Goal: Task Accomplishment & Management: Manage account settings

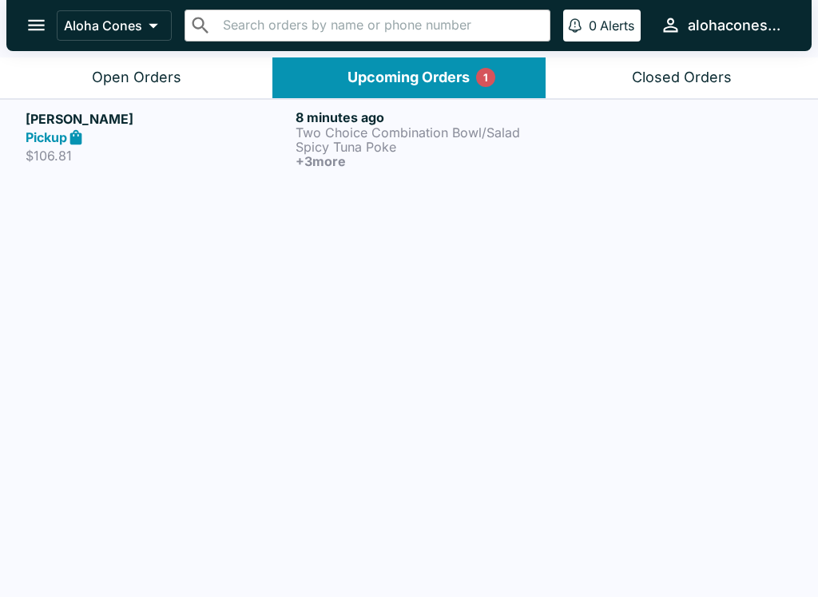
scroll to position [2, 0]
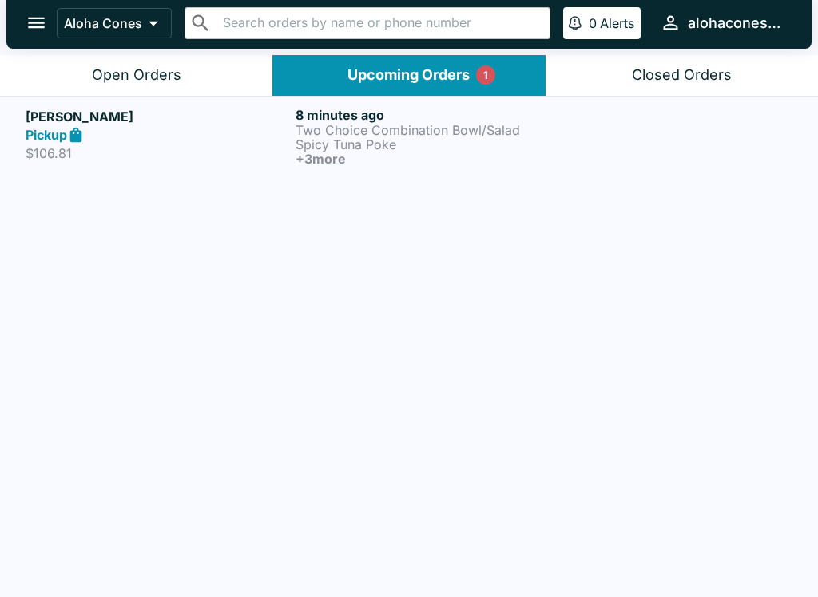
click at [318, 129] on p "Two Choice Combination Bowl/Salad" at bounding box center [426, 130] width 263 height 14
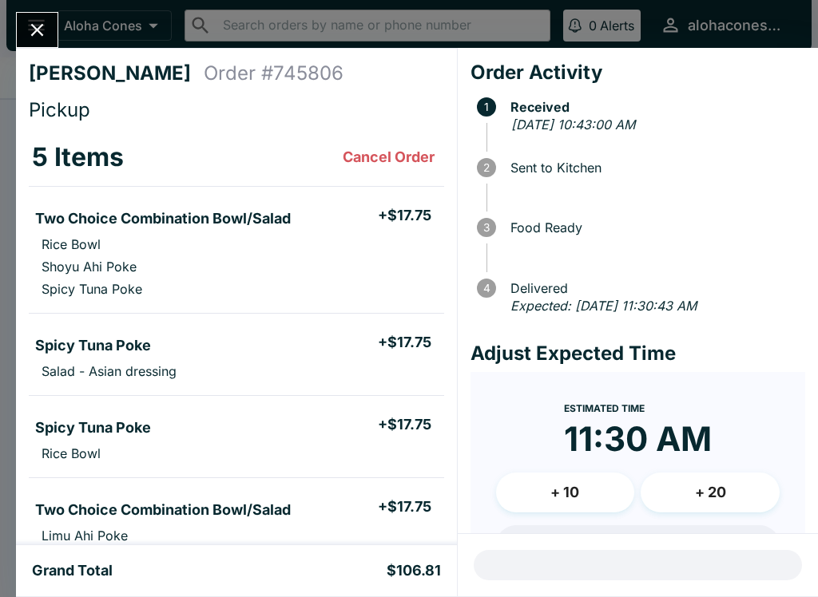
click at [44, 39] on icon "Close" at bounding box center [37, 30] width 22 height 22
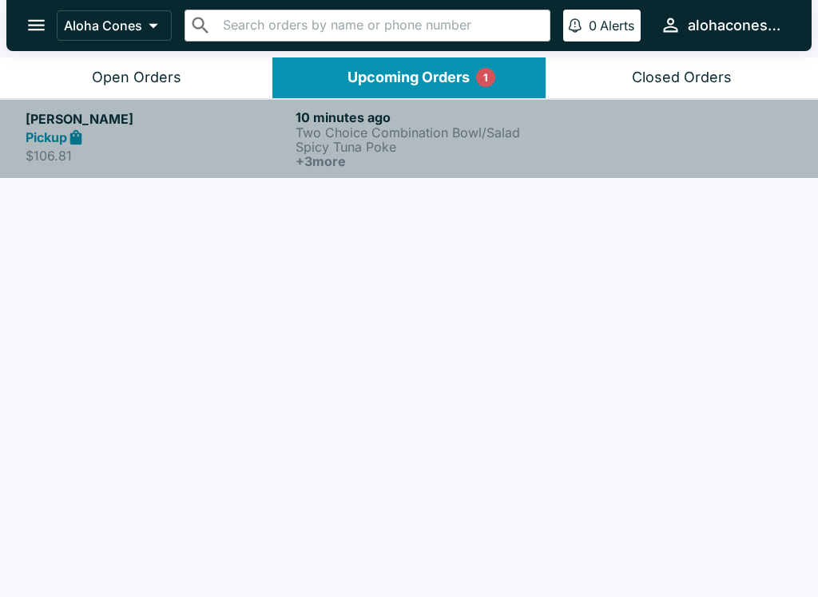
click at [387, 148] on p "Spicy Tuna Poke" at bounding box center [426, 147] width 263 height 14
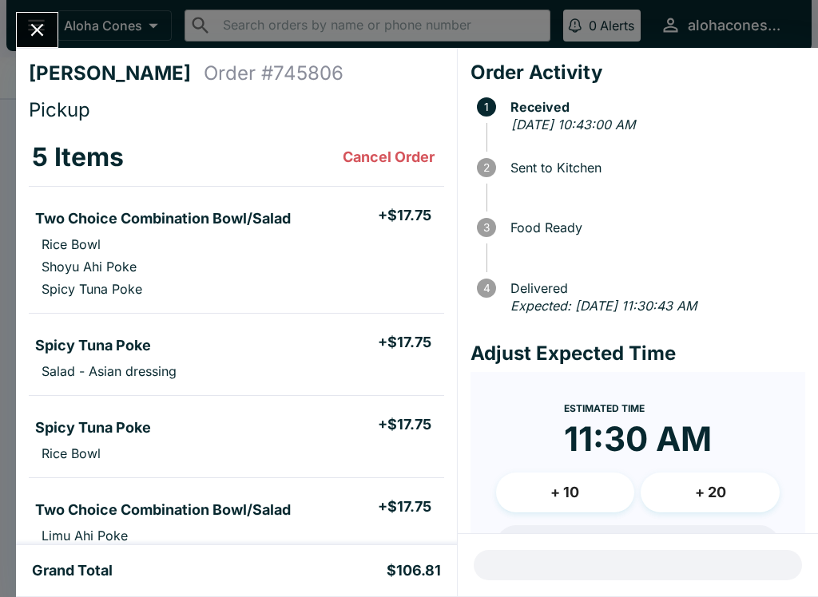
click at [28, 22] on icon "Close" at bounding box center [37, 30] width 22 height 22
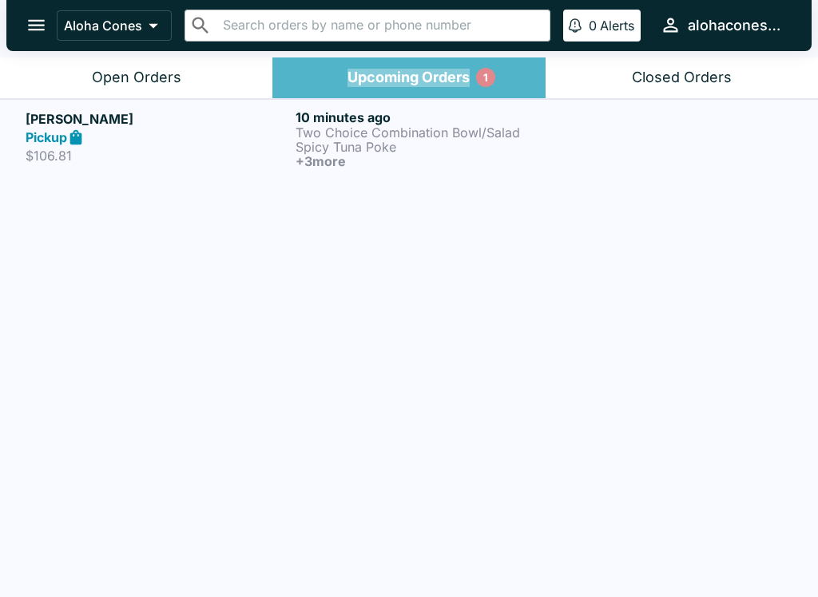
click at [457, 76] on div "Upcoming Orders 1" at bounding box center [408, 78] width 122 height 18
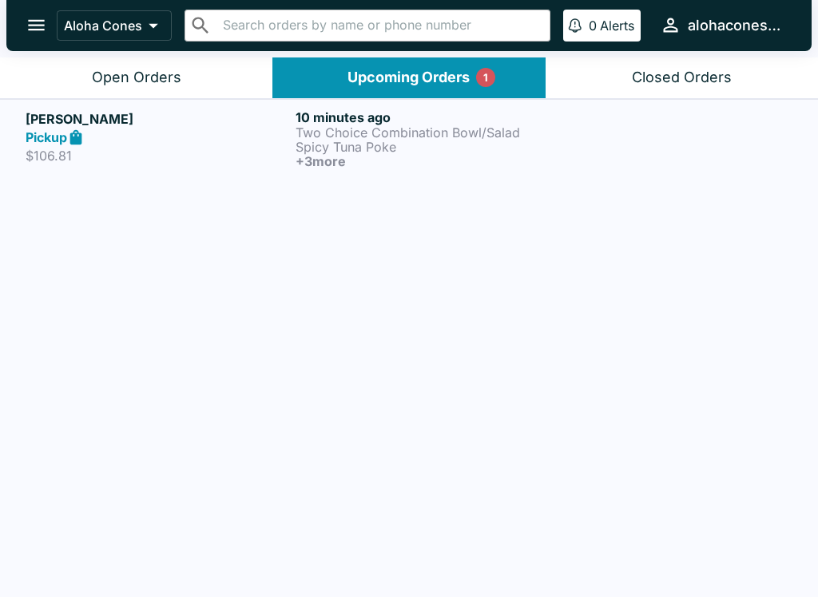
click at [196, 78] on button "Open Orders" at bounding box center [136, 77] width 272 height 41
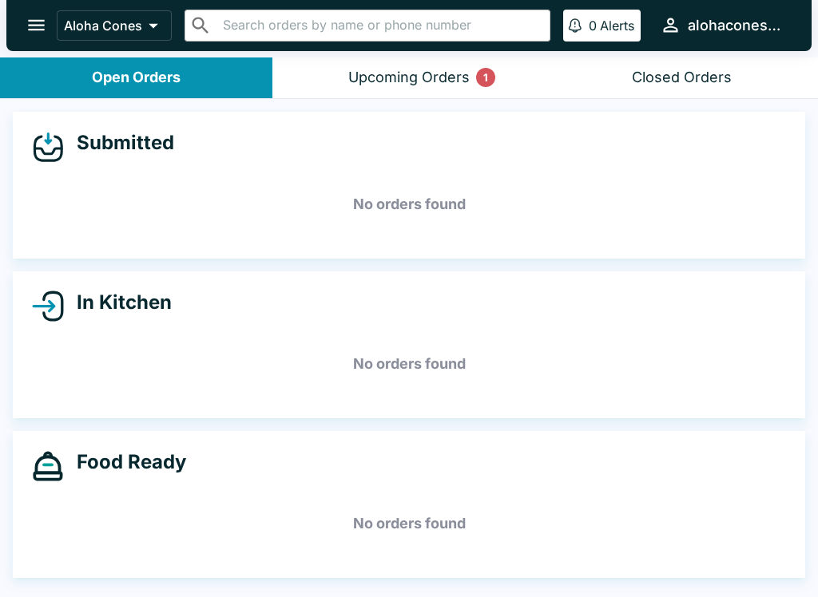
click at [481, 61] on button "Upcoming Orders 1" at bounding box center [408, 77] width 272 height 41
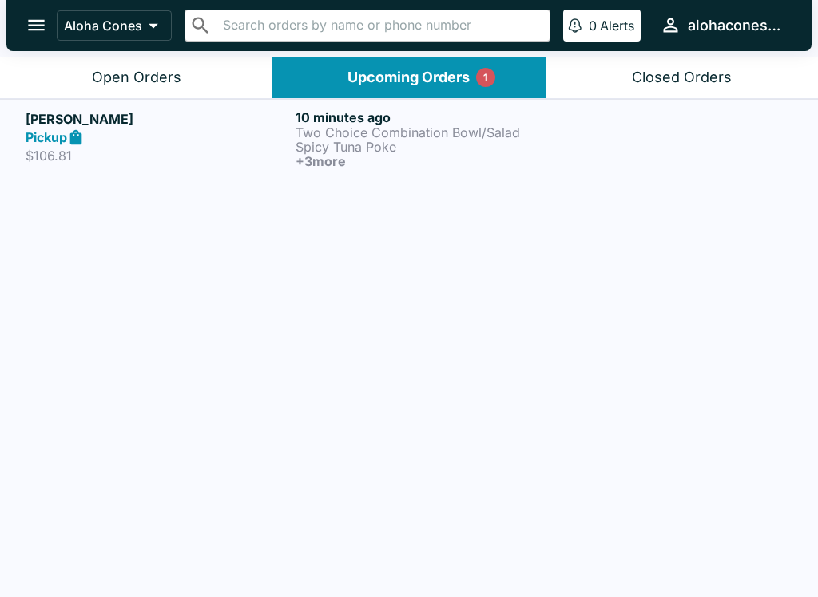
click at [440, 149] on p "Spicy Tuna Poke" at bounding box center [426, 147] width 263 height 14
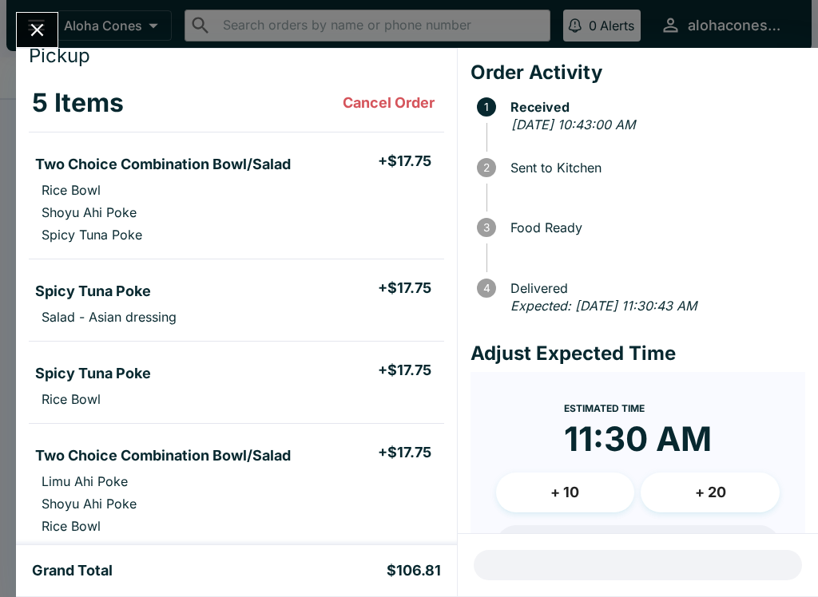
scroll to position [54, 0]
click at [30, 22] on icon "Close" at bounding box center [37, 30] width 22 height 22
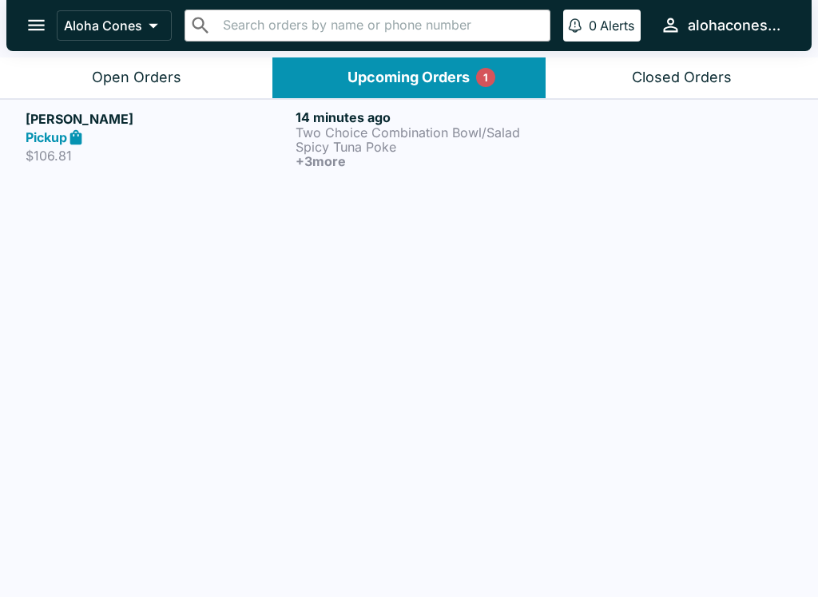
click at [77, 124] on h5 "[PERSON_NAME]" at bounding box center [157, 118] width 263 height 19
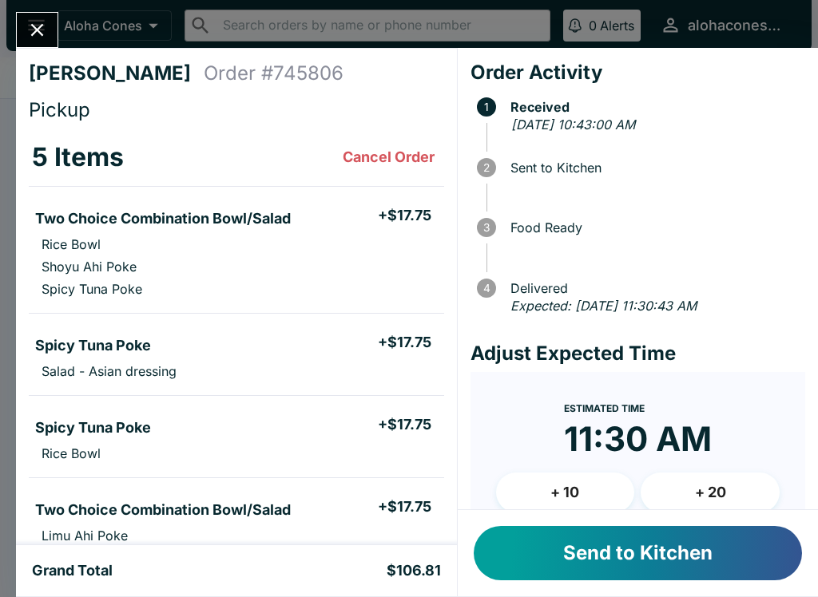
click at [602, 537] on button "Send to Kitchen" at bounding box center [637, 553] width 328 height 54
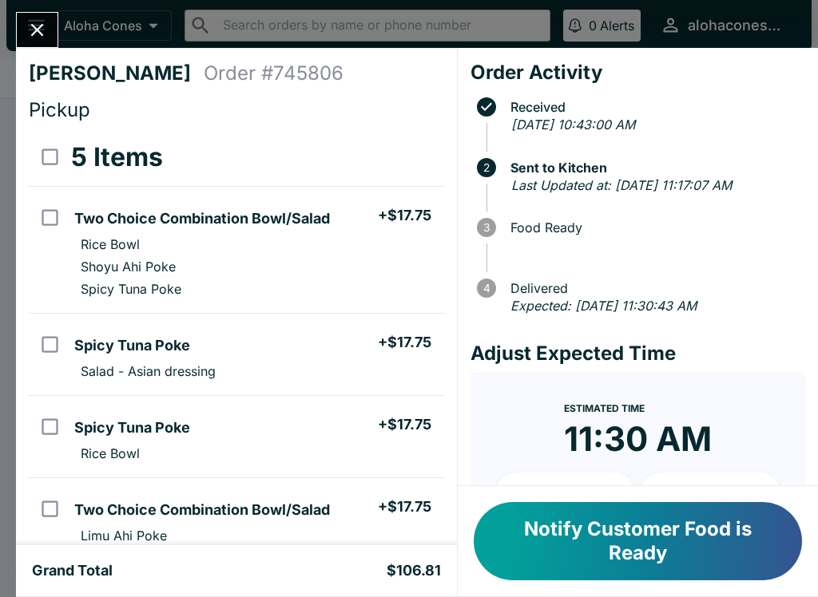
click at [34, 41] on icon "Close" at bounding box center [37, 30] width 22 height 22
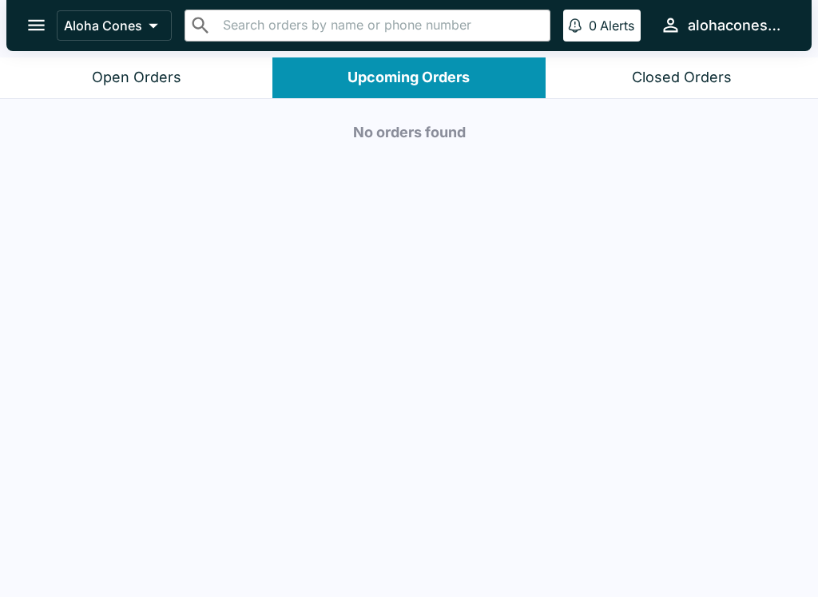
click at [184, 73] on button "Open Orders" at bounding box center [136, 77] width 272 height 41
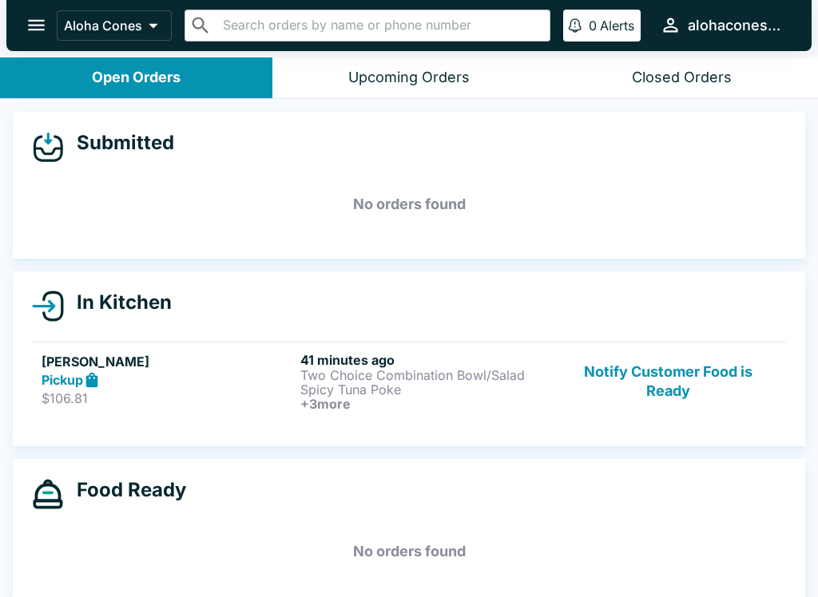
click at [502, 385] on p "Spicy Tuna Poke" at bounding box center [426, 389] width 252 height 14
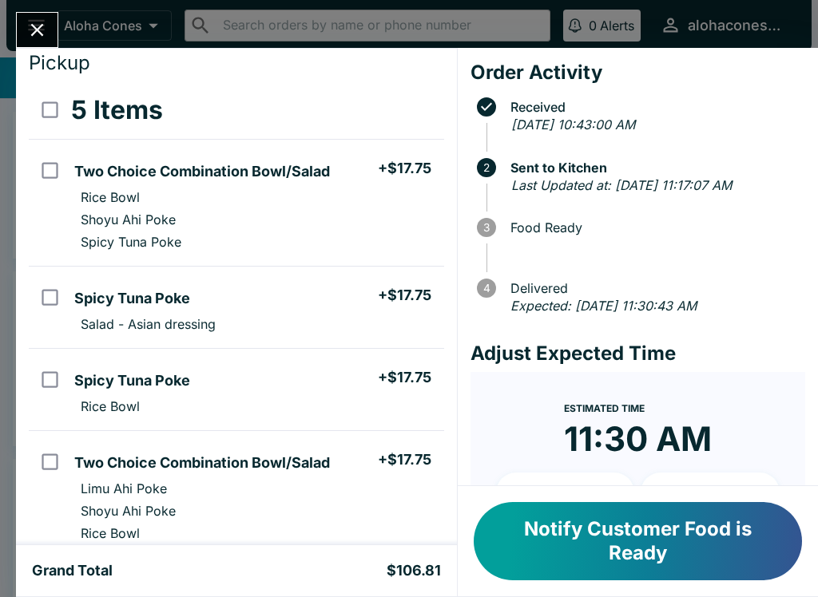
scroll to position [46, 0]
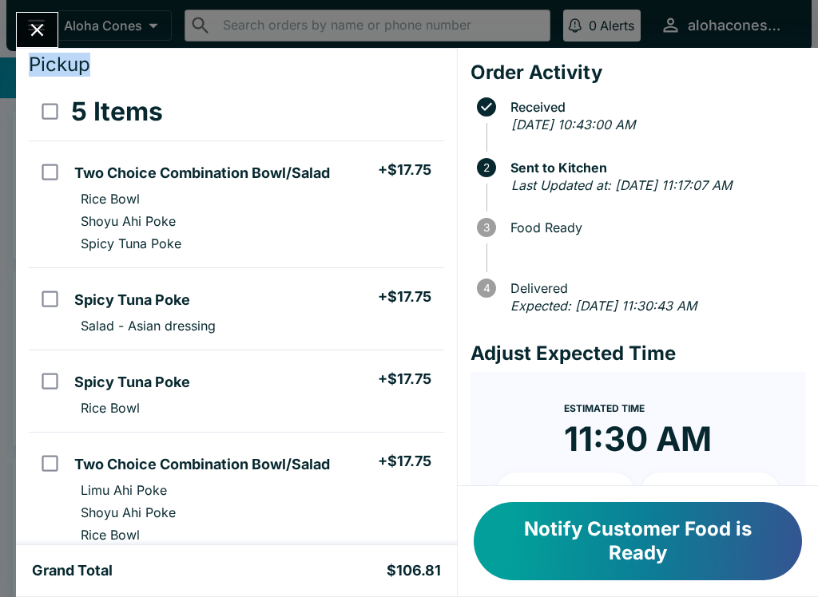
click at [0, 453] on div "[PERSON_NAME] Order # 745806 Pickup 5 Items Two Choice Combination Bowl/Salad +…" at bounding box center [409, 298] width 818 height 597
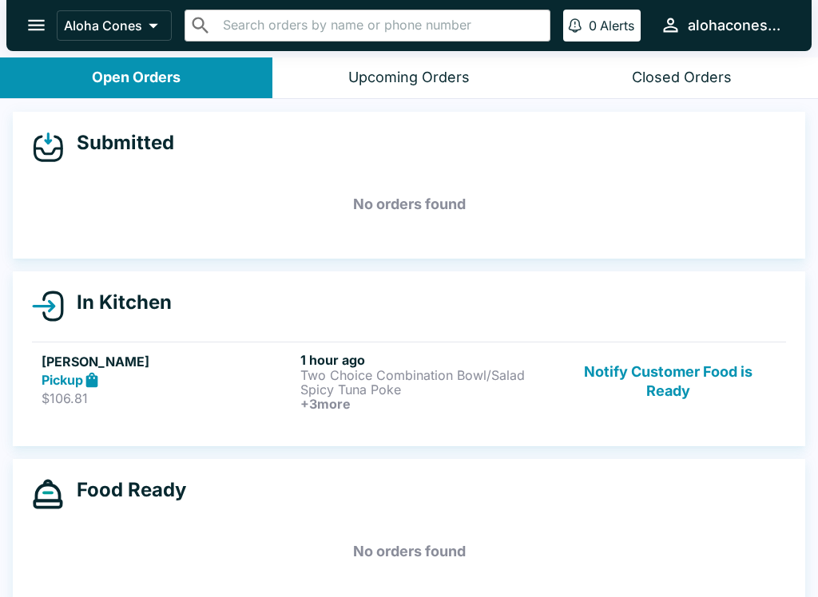
click at [267, 398] on p "$106.81" at bounding box center [168, 398] width 252 height 16
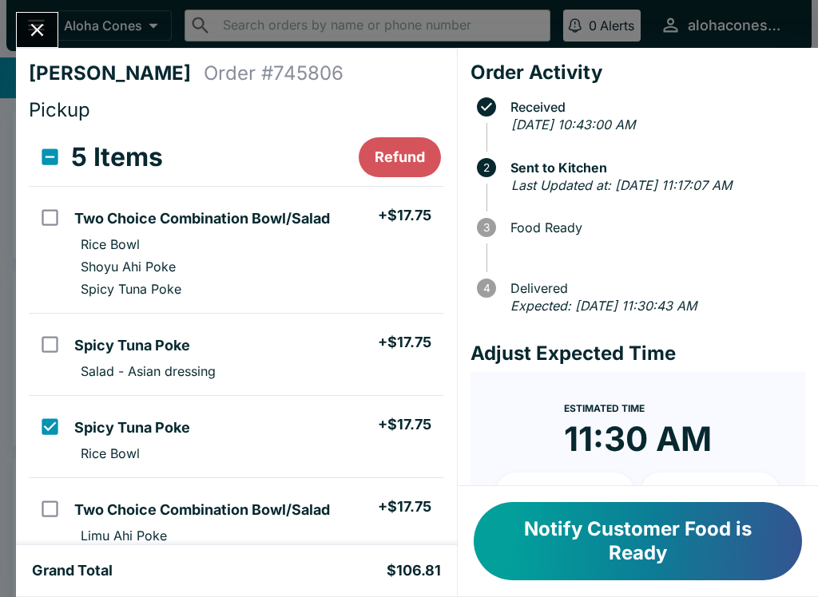
click at [60, 409] on input "orders table" at bounding box center [50, 427] width 36 height 36
checkbox input "false"
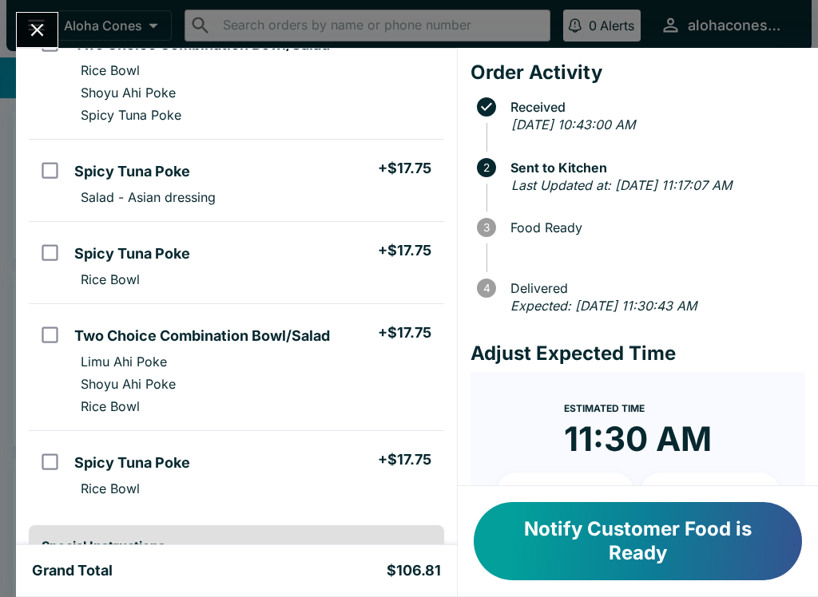
scroll to position [174, 0]
click at [78, 592] on div "Grand Total $106.81" at bounding box center [236, 570] width 441 height 51
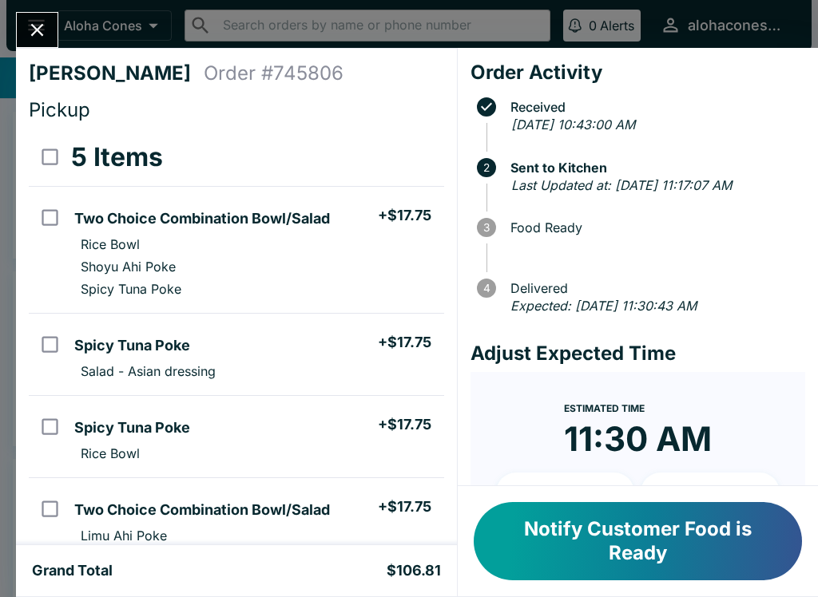
scroll to position [0, 0]
click at [608, 494] on div "Notify Customer Food is Ready" at bounding box center [637, 541] width 360 height 110
click at [597, 551] on button "Notify Customer Food is Ready" at bounding box center [637, 541] width 328 height 78
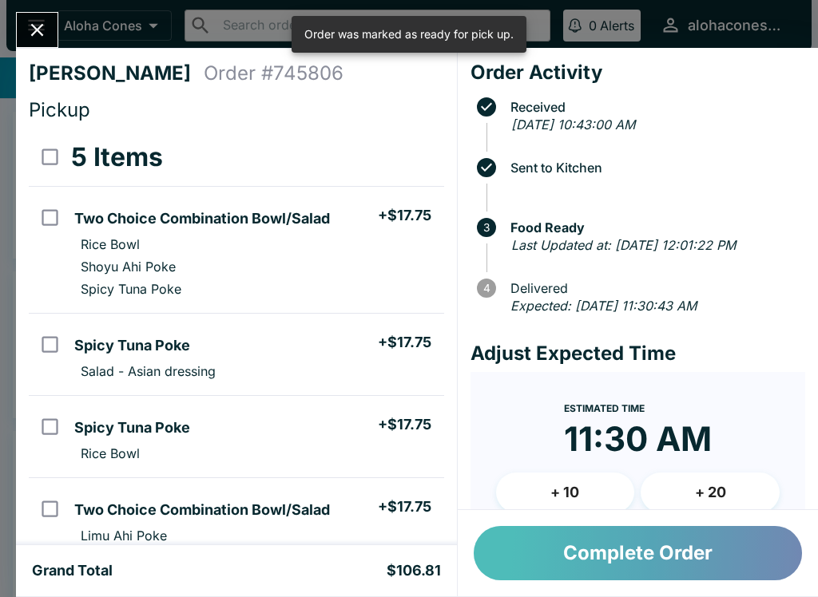
click at [683, 555] on button "Complete Order" at bounding box center [637, 553] width 328 height 54
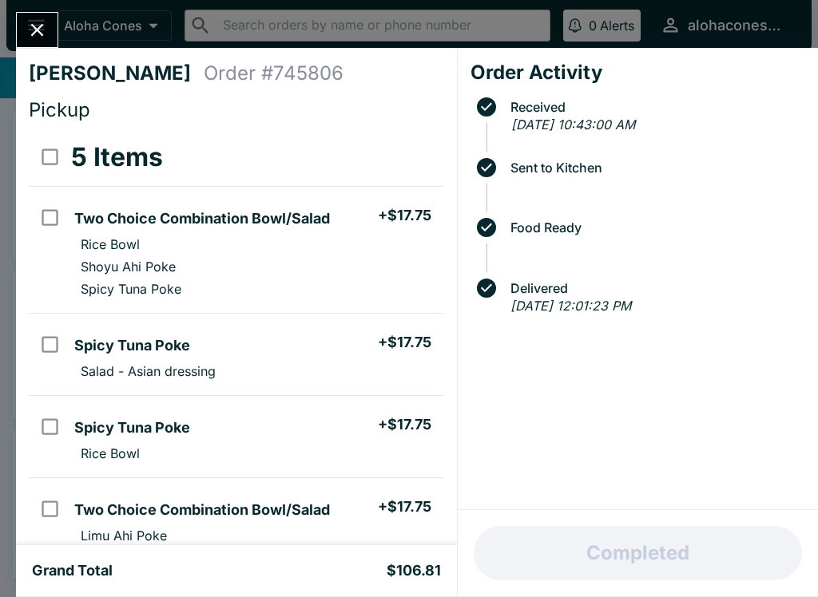
click at [40, 34] on icon "Close" at bounding box center [37, 30] width 22 height 22
